Goal: Task Accomplishment & Management: Manage account settings

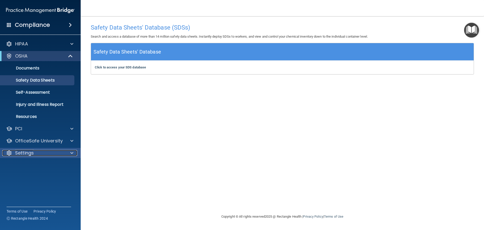
click at [70, 152] on span at bounding box center [71, 153] width 3 height 6
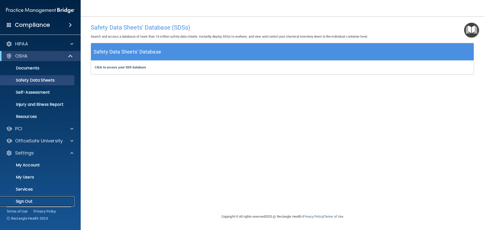
click at [26, 203] on p "Sign Out" at bounding box center [37, 201] width 69 height 5
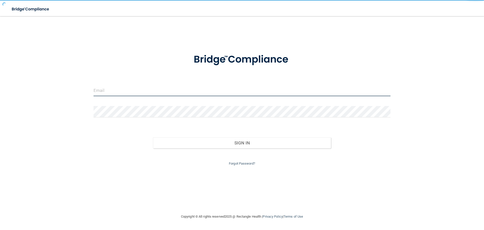
type input "cfletcher@rectanglehealth.com"
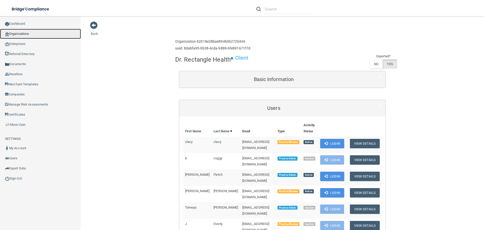
click at [36, 33] on link "Organizations" at bounding box center [40, 34] width 81 height 10
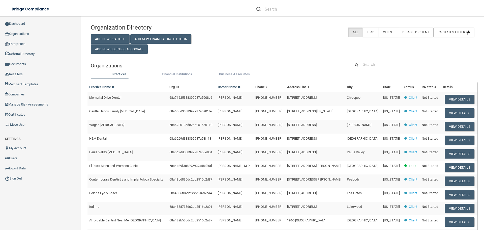
click at [375, 62] on input "text" at bounding box center [415, 64] width 105 height 9
paste input "[EMAIL_ADDRESS][DOMAIN_NAME]"
type input "[EMAIL_ADDRESS][DOMAIN_NAME]"
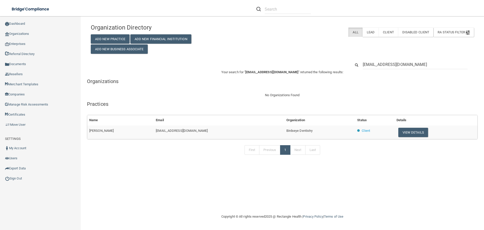
click at [159, 162] on div "Organization Directory Add New Practice Add New Financial Institution Add New B…" at bounding box center [282, 114] width 383 height 187
click at [172, 183] on div "Organization Directory Add New Practice Add New Financial Institution Add New B…" at bounding box center [282, 114] width 383 height 187
click at [101, 168] on div "Organization Directory Add New Practice Add New Financial Institution Add New B…" at bounding box center [282, 114] width 383 height 187
click at [155, 163] on div "Organization Directory Add New Practice Add New Financial Institution Add New B…" at bounding box center [282, 114] width 383 height 187
click at [194, 152] on div "First Previous 1 Next Last" at bounding box center [282, 150] width 398 height 23
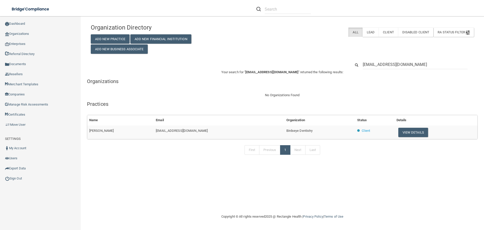
click at [224, 105] on h5 "Practices" at bounding box center [282, 104] width 391 height 6
click at [177, 156] on div "First Previous 1 Next Last" at bounding box center [282, 150] width 398 height 23
click at [249, 66] on div "[EMAIL_ADDRESS][DOMAIN_NAME]" at bounding box center [282, 64] width 391 height 9
drag, startPoint x: 263, startPoint y: 71, endPoint x: 266, endPoint y: 71, distance: 3.0
click at [266, 71] on span "[EMAIL_ADDRESS][DOMAIN_NAME]" at bounding box center [271, 72] width 53 height 4
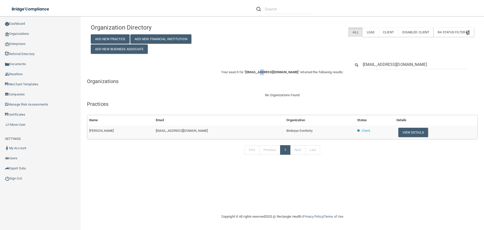
click at [268, 70] on span "[EMAIL_ADDRESS][DOMAIN_NAME]" at bounding box center [271, 72] width 53 height 4
drag, startPoint x: 274, startPoint y: 72, endPoint x: 264, endPoint y: 73, distance: 10.2
click at [264, 73] on span "[EMAIL_ADDRESS][DOMAIN_NAME]" at bounding box center [271, 72] width 53 height 4
click at [261, 72] on span "[EMAIL_ADDRESS][DOMAIN_NAME]" at bounding box center [271, 72] width 53 height 4
drag, startPoint x: 262, startPoint y: 71, endPoint x: 271, endPoint y: 73, distance: 8.7
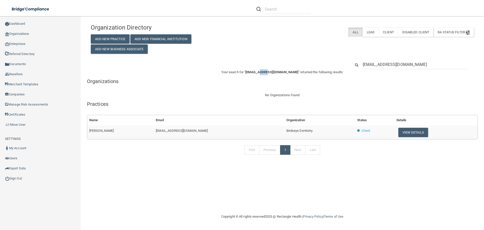
click at [271, 73] on span "[EMAIL_ADDRESS][DOMAIN_NAME]" at bounding box center [271, 72] width 53 height 4
drag, startPoint x: 266, startPoint y: 73, endPoint x: 273, endPoint y: 72, distance: 7.6
click at [273, 72] on span "[EMAIL_ADDRESS][DOMAIN_NAME]" at bounding box center [271, 72] width 53 height 4
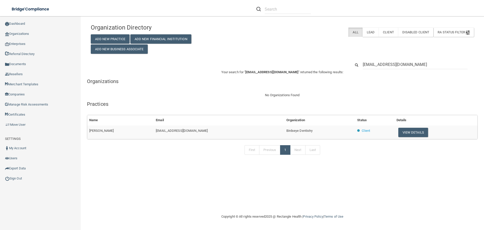
click at [276, 54] on div "Organization Directory Add New Practice Add New Financial Institution Add New B…" at bounding box center [282, 91] width 383 height 141
click at [254, 42] on div "Organization Directory Add New Practice Add New Financial Institution Add New B…" at bounding box center [282, 37] width 391 height 33
click at [262, 58] on div "Organization Directory Add New Practice Add New Financial Institution Add New B…" at bounding box center [282, 91] width 383 height 141
click at [247, 84] on h5 "Organizations" at bounding box center [282, 81] width 391 height 6
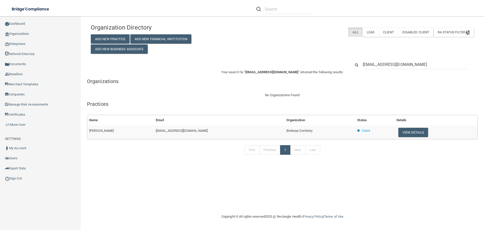
click at [253, 85] on div "Your search for " [EMAIL_ADDRESS][DOMAIN_NAME] " returned the following results…" at bounding box center [282, 115] width 391 height 93
click at [251, 72] on p "Your search for " [EMAIL_ADDRESS][DOMAIN_NAME] " returned the following results:" at bounding box center [282, 72] width 391 height 6
click at [251, 72] on span "[EMAIL_ADDRESS][DOMAIN_NAME]" at bounding box center [271, 72] width 53 height 4
click at [251, 71] on p "Your search for " [EMAIL_ADDRESS][DOMAIN_NAME] " returned the following results:" at bounding box center [282, 72] width 391 height 6
click at [251, 71] on span "[EMAIL_ADDRESS][DOMAIN_NAME]" at bounding box center [271, 72] width 53 height 4
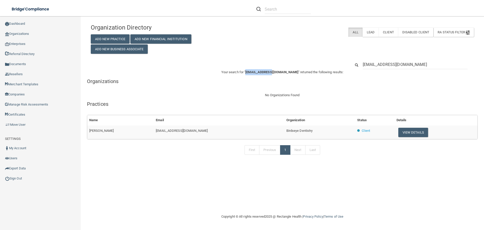
drag, startPoint x: 251, startPoint y: 72, endPoint x: 274, endPoint y: 73, distance: 23.7
click at [274, 73] on span "[EMAIL_ADDRESS][DOMAIN_NAME]" at bounding box center [271, 72] width 53 height 4
click at [275, 72] on span "[EMAIL_ADDRESS][DOMAIN_NAME]" at bounding box center [271, 72] width 53 height 4
drag, startPoint x: 277, startPoint y: 71, endPoint x: 286, endPoint y: 72, distance: 8.9
click at [286, 72] on span "[EMAIL_ADDRESS][DOMAIN_NAME]" at bounding box center [271, 72] width 53 height 4
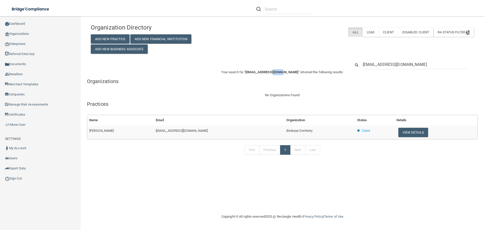
click at [285, 72] on span "[EMAIL_ADDRESS][DOMAIN_NAME]" at bounding box center [271, 72] width 53 height 4
drag, startPoint x: 276, startPoint y: 72, endPoint x: 285, endPoint y: 72, distance: 8.8
click at [285, 72] on span "[EMAIL_ADDRESS][DOMAIN_NAME]" at bounding box center [271, 72] width 53 height 4
click at [284, 65] on div "[EMAIL_ADDRESS][DOMAIN_NAME]" at bounding box center [282, 64] width 391 height 9
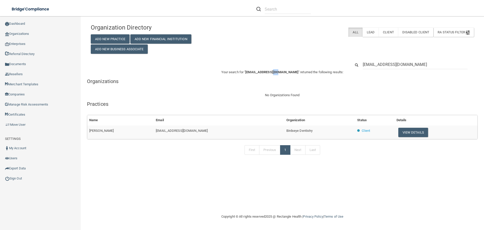
drag, startPoint x: 277, startPoint y: 71, endPoint x: 283, endPoint y: 72, distance: 6.4
click at [283, 72] on span "[EMAIL_ADDRESS][DOMAIN_NAME]" at bounding box center [271, 72] width 53 height 4
click at [292, 71] on span "[EMAIL_ADDRESS][DOMAIN_NAME]" at bounding box center [271, 72] width 53 height 4
drag, startPoint x: 277, startPoint y: 72, endPoint x: 285, endPoint y: 71, distance: 8.2
click at [285, 71] on span "[EMAIL_ADDRESS][DOMAIN_NAME]" at bounding box center [271, 72] width 53 height 4
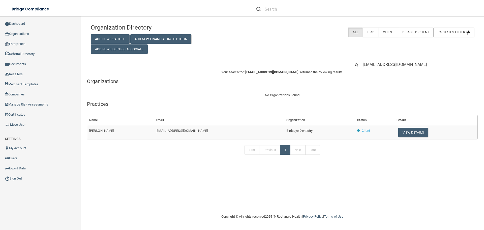
click at [289, 69] on p "Your search for " [EMAIL_ADDRESS][DOMAIN_NAME] " returned the following results:" at bounding box center [282, 72] width 391 height 6
click at [291, 72] on span "[EMAIL_ADDRESS][DOMAIN_NAME]" at bounding box center [271, 72] width 53 height 4
click at [408, 133] on button "View Details" at bounding box center [413, 132] width 30 height 9
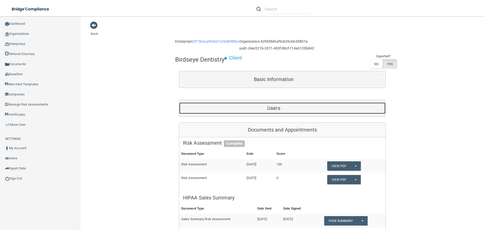
click at [254, 108] on h5 "Users" at bounding box center [273, 108] width 181 height 6
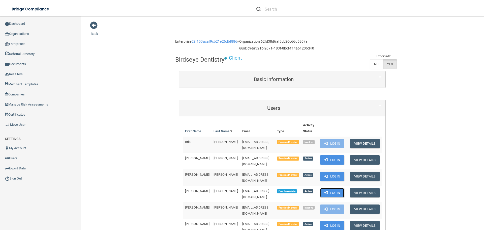
click at [338, 188] on button "Login" at bounding box center [332, 192] width 24 height 9
click at [22, 32] on link "Organizations" at bounding box center [40, 34] width 81 height 10
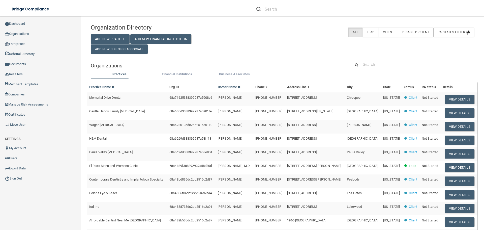
click at [369, 63] on input "text" at bounding box center [415, 64] width 105 height 9
paste input "[EMAIL_ADDRESS][DOMAIN_NAME]"
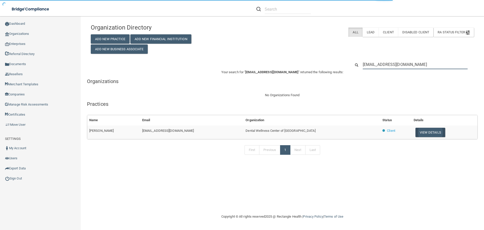
type input "[EMAIL_ADDRESS][DOMAIN_NAME]"
click at [416, 130] on button "View Details" at bounding box center [430, 132] width 30 height 9
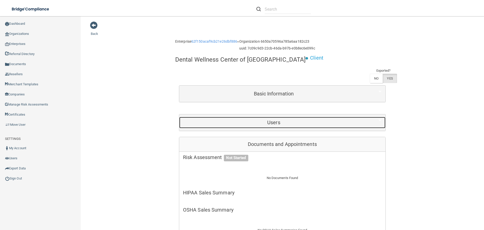
click at [288, 118] on div "Users" at bounding box center [273, 122] width 189 height 11
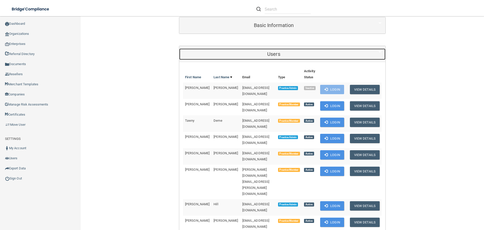
scroll to position [76, 0]
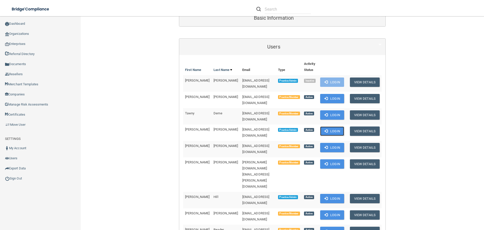
click at [330, 126] on button "Login" at bounding box center [332, 130] width 24 height 9
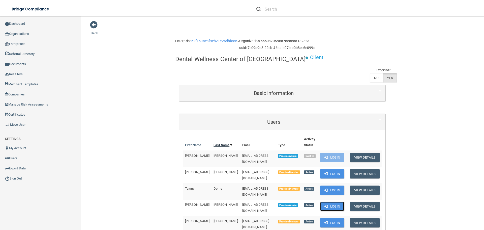
scroll to position [0, 0]
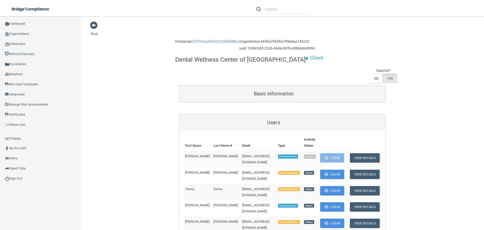
click at [205, 62] on h4 "Dental Wellness Center of [GEOGRAPHIC_DATA]" at bounding box center [240, 59] width 130 height 7
copy div "Dental Wellness Center of [GEOGRAPHIC_DATA]"
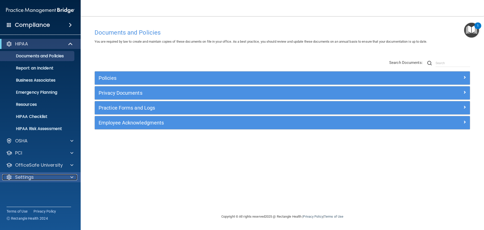
click at [70, 174] on div at bounding box center [71, 177] width 13 height 6
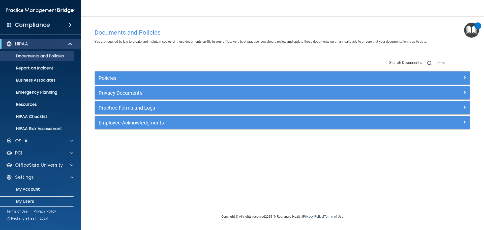
click at [34, 200] on p "My Users" at bounding box center [37, 201] width 69 height 5
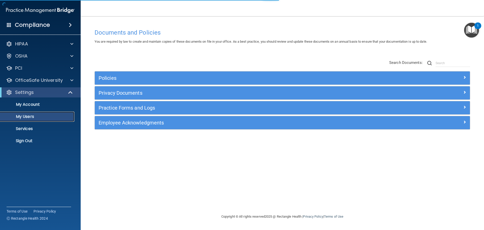
select select "20"
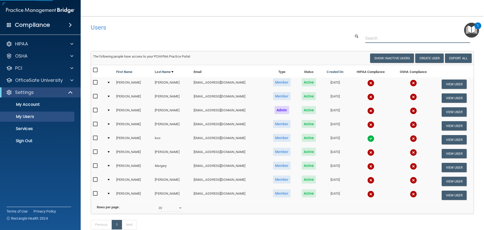
click at [369, 37] on input "text" at bounding box center [417, 38] width 105 height 9
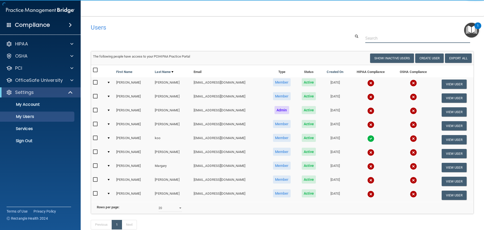
paste input "creationbymoni@gmail.com"
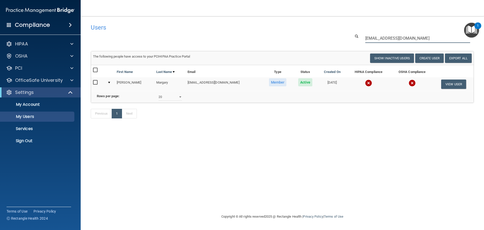
type input "creationbymoni@gmail.com"
click at [365, 82] on img at bounding box center [368, 82] width 7 height 7
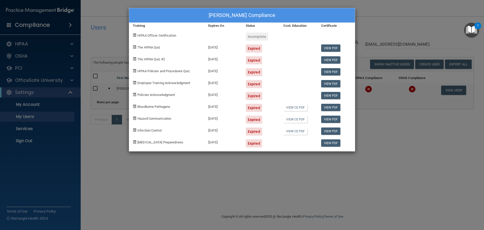
click at [263, 165] on div "Monica Margary's Compliance Training Expires On Status Cont. Education Certific…" at bounding box center [242, 115] width 484 height 230
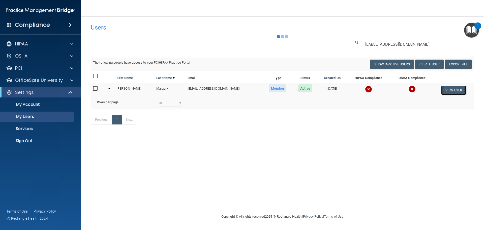
click at [450, 91] on div "The following people have access to your PCIHIPAA Practice Portal Resend Invite…" at bounding box center [282, 77] width 383 height 40
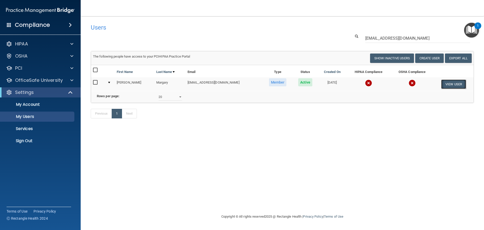
click at [452, 85] on button "View User" at bounding box center [453, 83] width 25 height 9
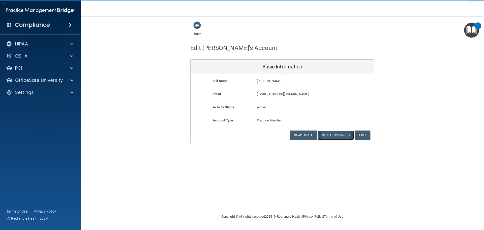
click at [336, 135] on button "Reset Password" at bounding box center [336, 134] width 36 height 9
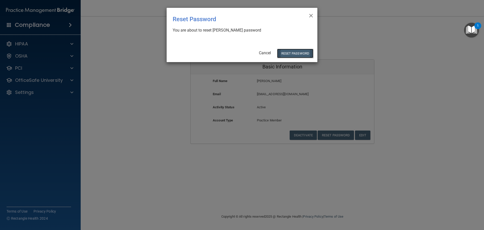
click at [290, 52] on button "Reset Password" at bounding box center [295, 53] width 36 height 9
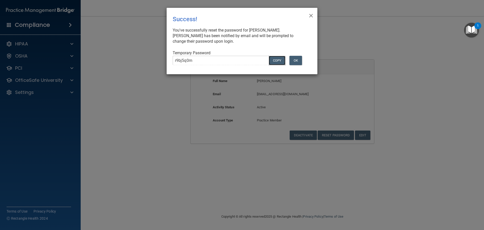
click at [274, 56] on button "COPY" at bounding box center [277, 60] width 17 height 9
click at [108, 103] on div "× Close Success! You've successfully reset the password for Monica Margary. Mon…" at bounding box center [242, 115] width 484 height 230
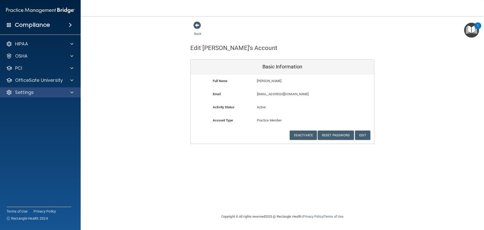
click at [66, 87] on div "Settings" at bounding box center [40, 92] width 81 height 10
click at [68, 92] on div at bounding box center [71, 92] width 13 height 6
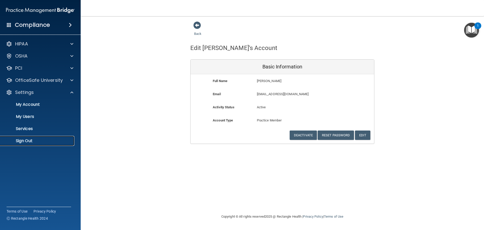
click at [42, 139] on p "Sign Out" at bounding box center [37, 140] width 69 height 5
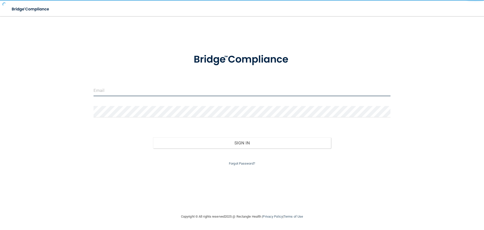
type input "[EMAIL_ADDRESS][DOMAIN_NAME]"
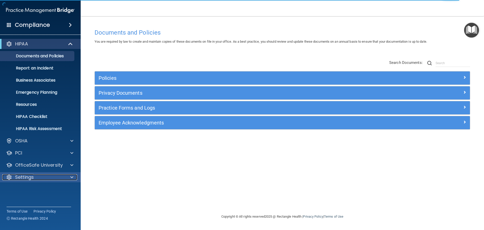
click at [63, 177] on div "Settings" at bounding box center [33, 177] width 63 height 6
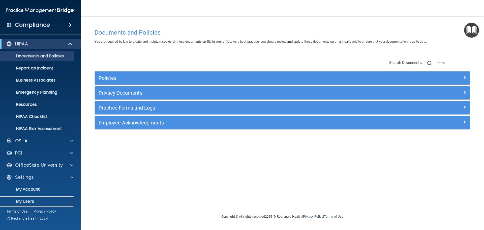
click at [40, 200] on p "My Users" at bounding box center [37, 201] width 69 height 5
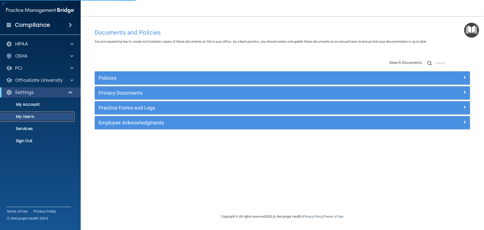
select select "20"
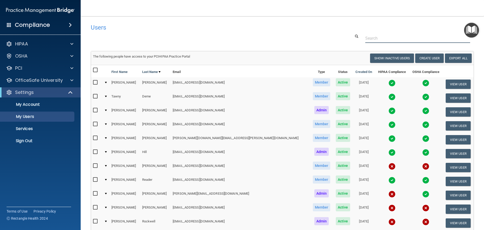
click at [377, 38] on input "text" at bounding box center [417, 38] width 105 height 9
paste input "[EMAIL_ADDRESS][DOMAIN_NAME]"
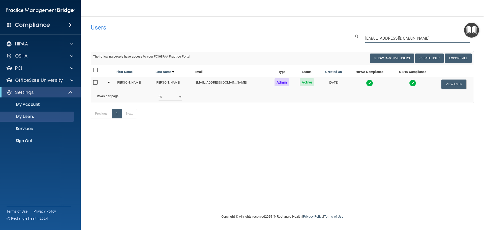
type input "[EMAIL_ADDRESS][DOMAIN_NAME]"
click at [366, 83] on img at bounding box center [369, 82] width 7 height 7
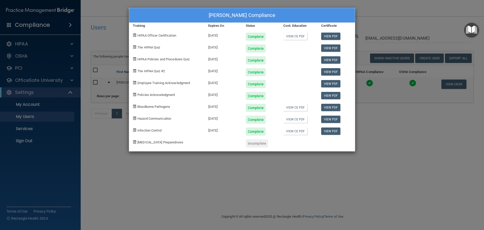
click at [397, 150] on div "Kirsten Dutton's Compliance Training Expires On Status Cont. Education Certific…" at bounding box center [242, 115] width 484 height 230
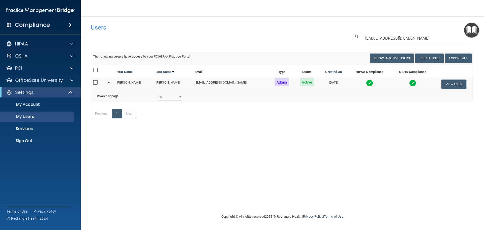
click at [279, 32] on div "Users" at bounding box center [201, 27] width 228 height 12
click at [366, 81] on img at bounding box center [369, 82] width 7 height 7
